Goal: Task Accomplishment & Management: Use online tool/utility

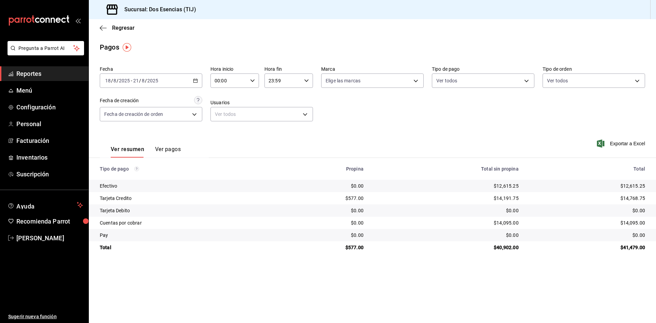
click at [196, 82] on icon "button" at bounding box center [195, 80] width 5 height 5
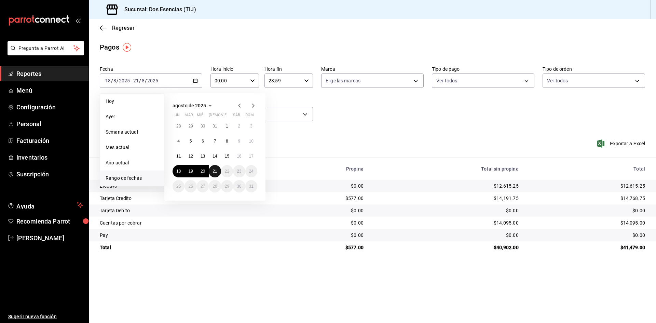
click at [217, 173] on abbr "21" at bounding box center [214, 171] width 4 height 5
click at [113, 102] on span "Hoy" at bounding box center [132, 101] width 53 height 7
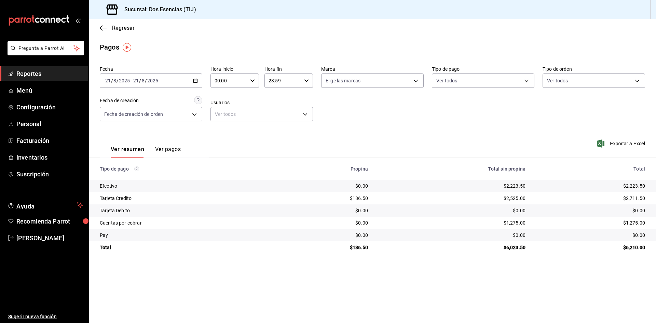
drag, startPoint x: 622, startPoint y: 143, endPoint x: 309, endPoint y: 300, distance: 349.4
click at [618, 265] on main "Regresar Pagos Fecha [DATE] [DATE] - [DATE] [DATE] Hora inicio 00:00 Hora inici…" at bounding box center [372, 171] width 567 height 304
click at [55, 72] on span "Reportes" at bounding box center [49, 73] width 67 height 9
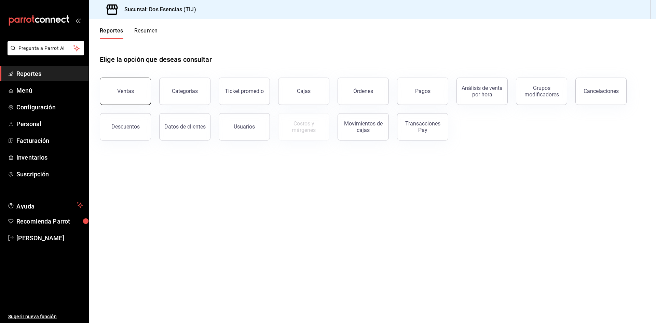
click at [136, 92] on button "Ventas" at bounding box center [125, 91] width 51 height 27
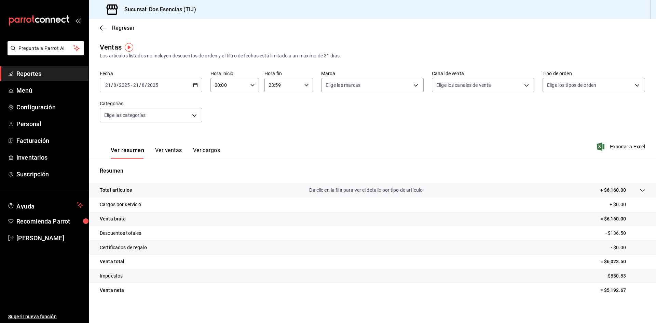
click at [194, 85] on \(Stroke\) "button" at bounding box center [196, 84] width 4 height 0
click at [614, 147] on span "Exportar a Excel" at bounding box center [621, 146] width 47 height 8
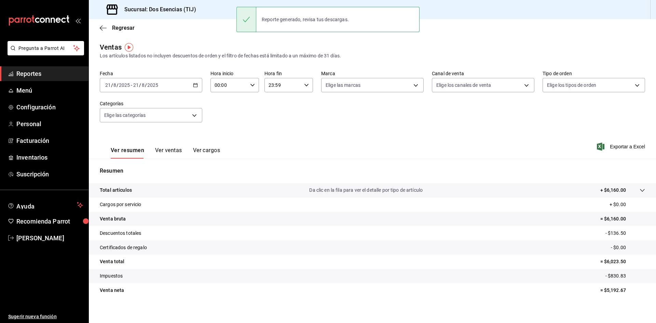
click at [330, 19] on div "Reporte generado, revisa tus descargas." at bounding box center [305, 19] width 98 height 15
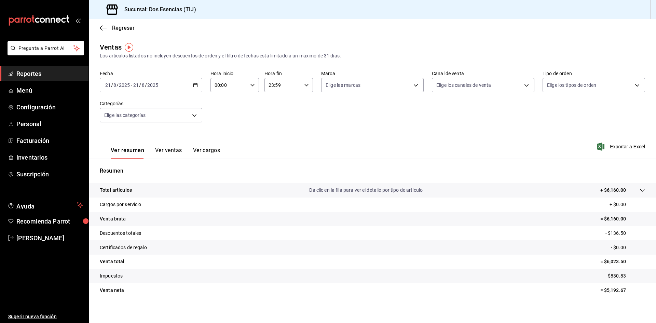
click at [42, 73] on span "Reportes" at bounding box center [49, 73] width 67 height 9
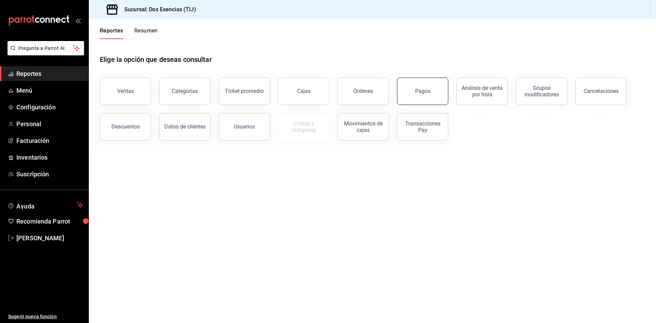
click at [426, 94] on div "Pagos" at bounding box center [422, 91] width 15 height 6
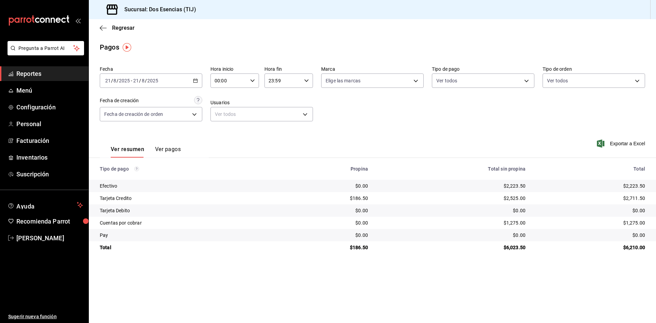
click at [48, 74] on span "Reportes" at bounding box center [49, 73] width 67 height 9
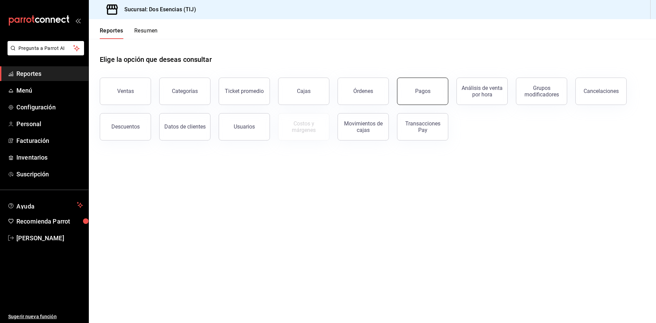
click at [425, 97] on button "Pagos" at bounding box center [422, 91] width 51 height 27
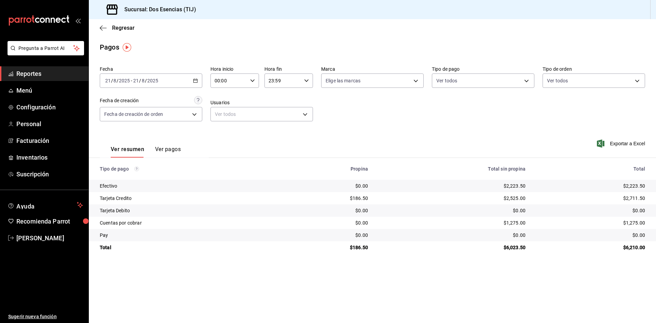
click at [62, 69] on span "Reportes" at bounding box center [49, 73] width 67 height 9
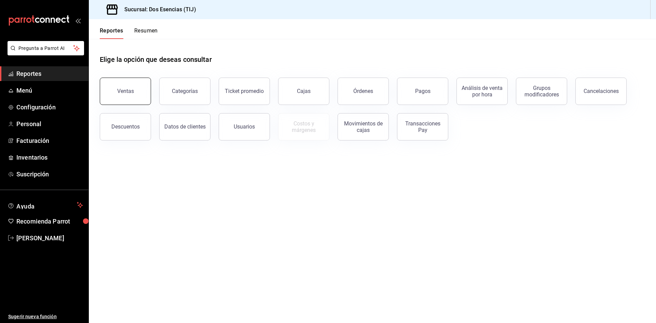
click at [119, 96] on button "Ventas" at bounding box center [125, 91] width 51 height 27
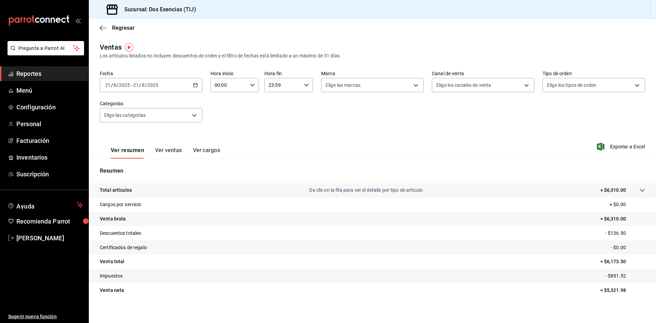
click at [194, 86] on icon "button" at bounding box center [195, 85] width 5 height 5
click at [200, 85] on div "[DATE] [DATE] - [DATE] [DATE]" at bounding box center [151, 85] width 102 height 14
click at [195, 85] on icon "button" at bounding box center [195, 85] width 5 height 5
click at [136, 167] on span "Rango de fechas" at bounding box center [132, 167] width 53 height 7
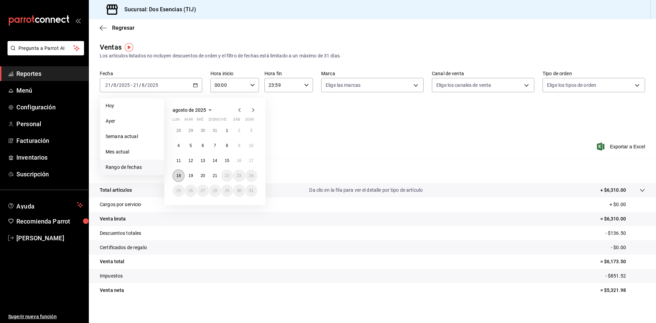
click at [181, 174] on abbr "18" at bounding box center [178, 175] width 4 height 5
click at [215, 177] on abbr "21" at bounding box center [214, 175] width 4 height 5
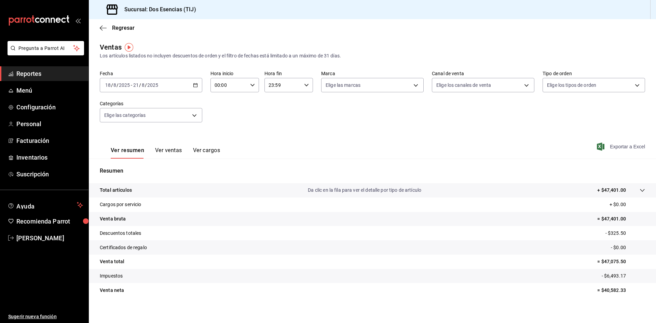
click at [621, 148] on span "Exportar a Excel" at bounding box center [621, 146] width 47 height 8
click at [196, 83] on icon "button" at bounding box center [195, 85] width 5 height 5
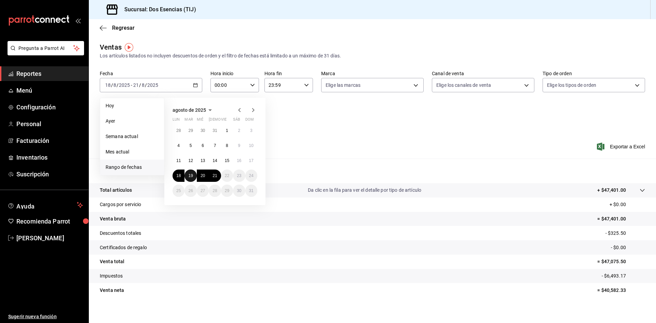
click at [191, 177] on abbr "19" at bounding box center [190, 175] width 4 height 5
click at [213, 177] on abbr "21" at bounding box center [214, 175] width 4 height 5
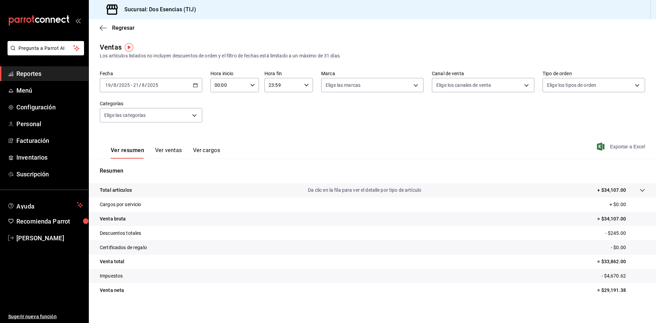
click at [614, 148] on span "Exportar a Excel" at bounding box center [621, 146] width 47 height 8
